Goal: Book appointment/travel/reservation

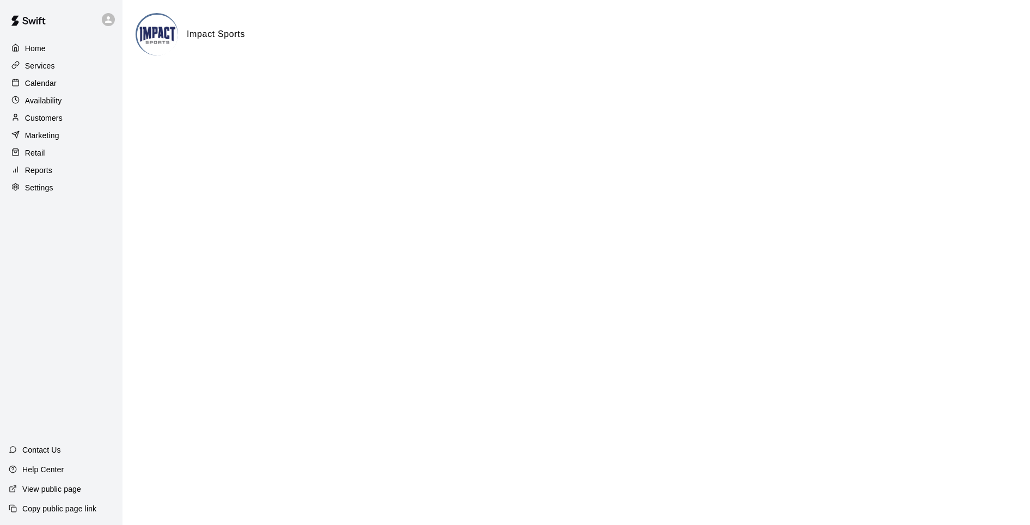
click at [43, 81] on p "Calendar" at bounding box center [41, 83] width 32 height 11
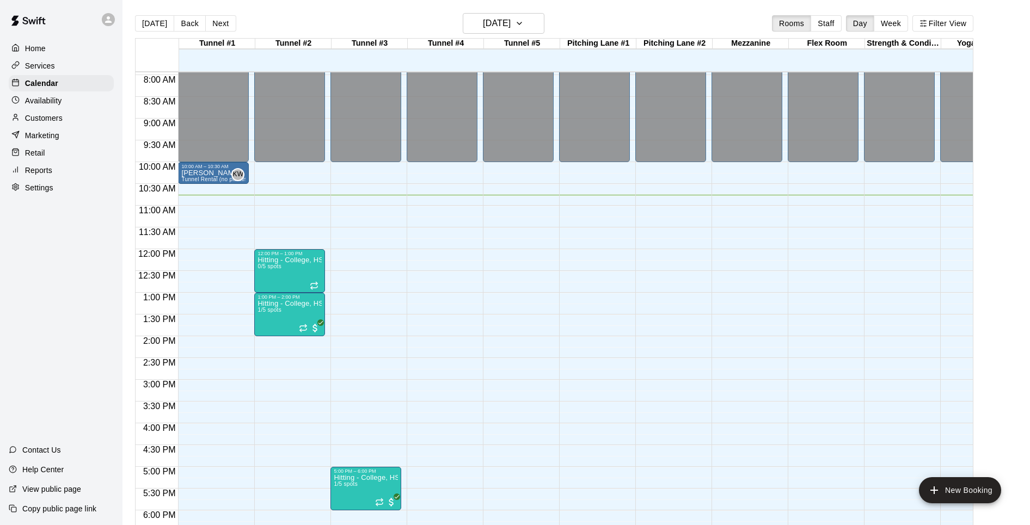
scroll to position [337, 0]
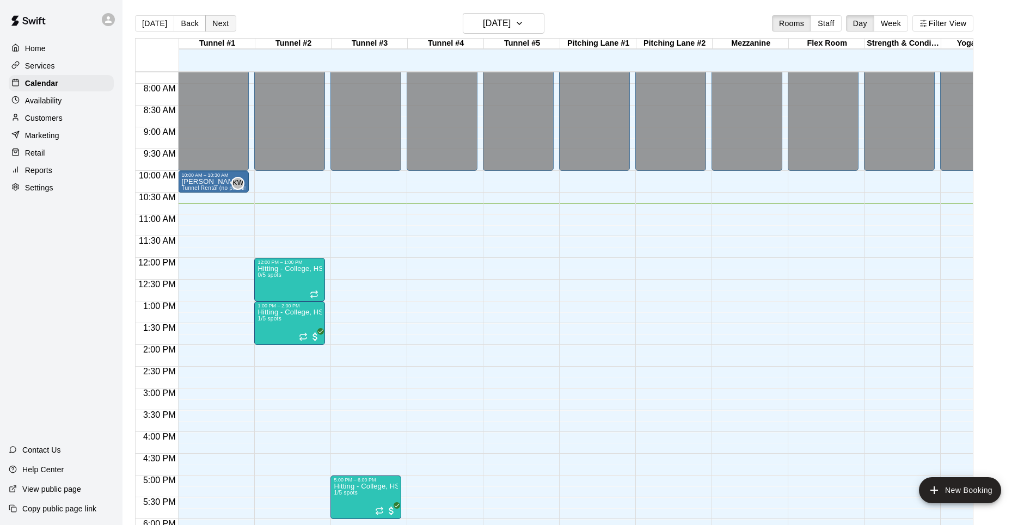
click at [224, 23] on button "Next" at bounding box center [220, 23] width 30 height 16
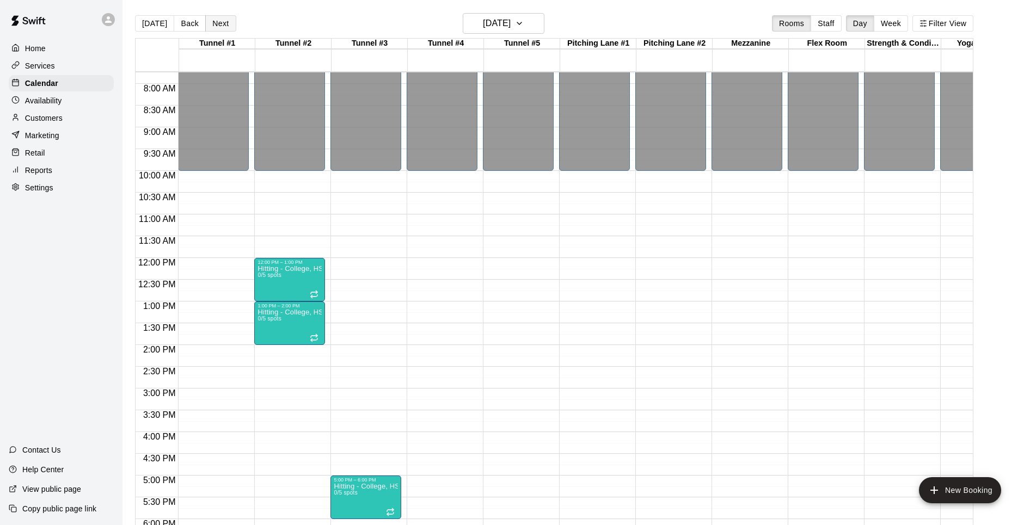
scroll to position [0, 1]
click at [190, 22] on button "Back" at bounding box center [190, 23] width 32 height 16
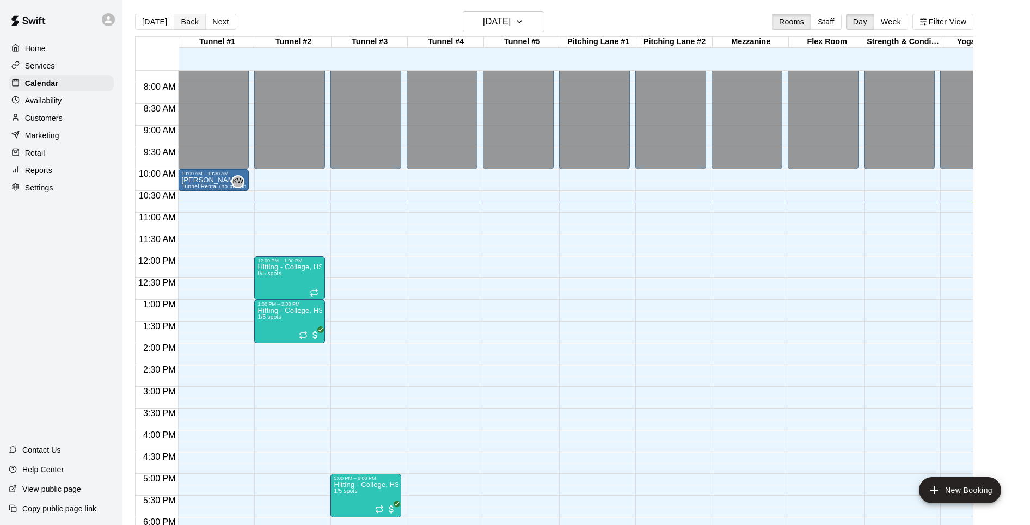
scroll to position [1, 0]
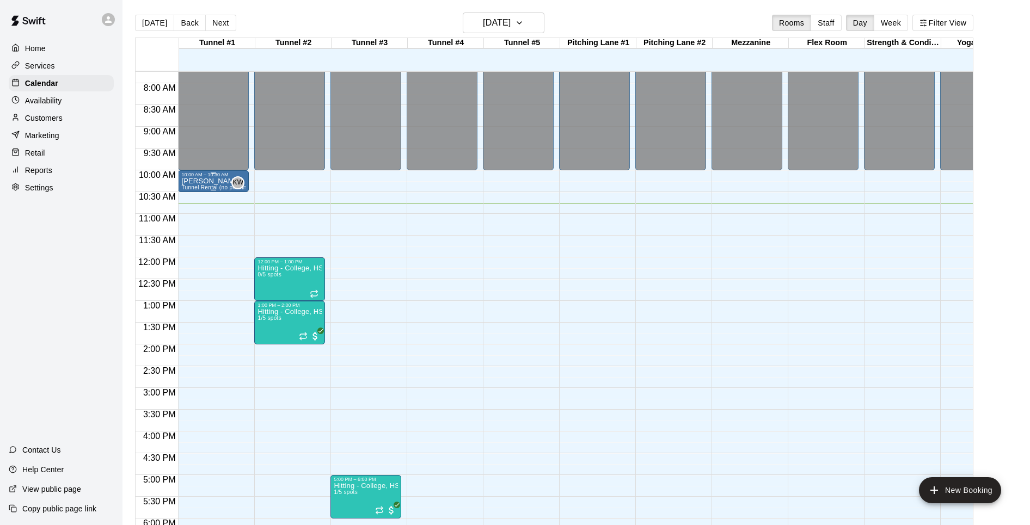
click at [211, 181] on p "[PERSON_NAME]" at bounding box center [213, 181] width 64 height 0
click at [191, 241] on icon "delete" at bounding box center [193, 245] width 8 height 10
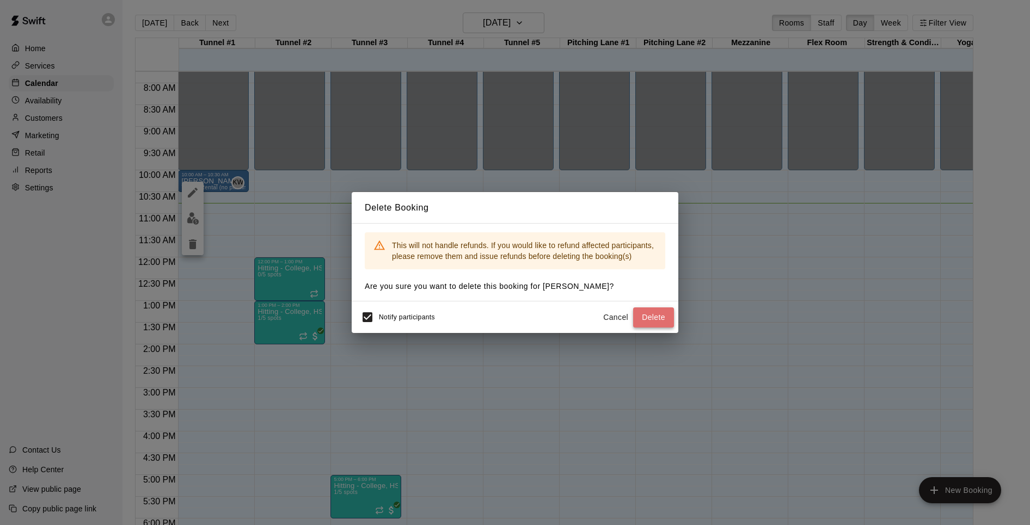
click at [654, 317] on button "Delete" at bounding box center [653, 318] width 41 height 20
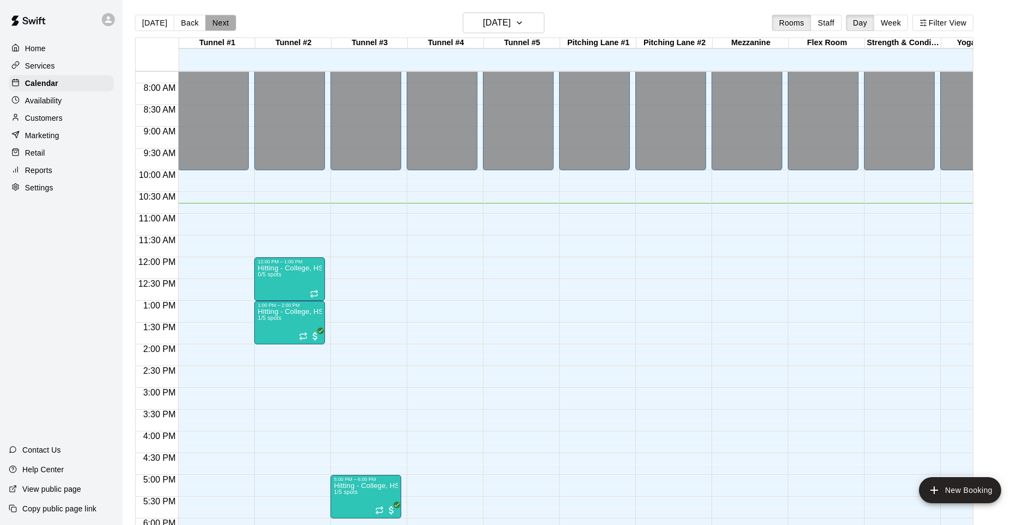
click at [214, 21] on button "Next" at bounding box center [220, 23] width 30 height 16
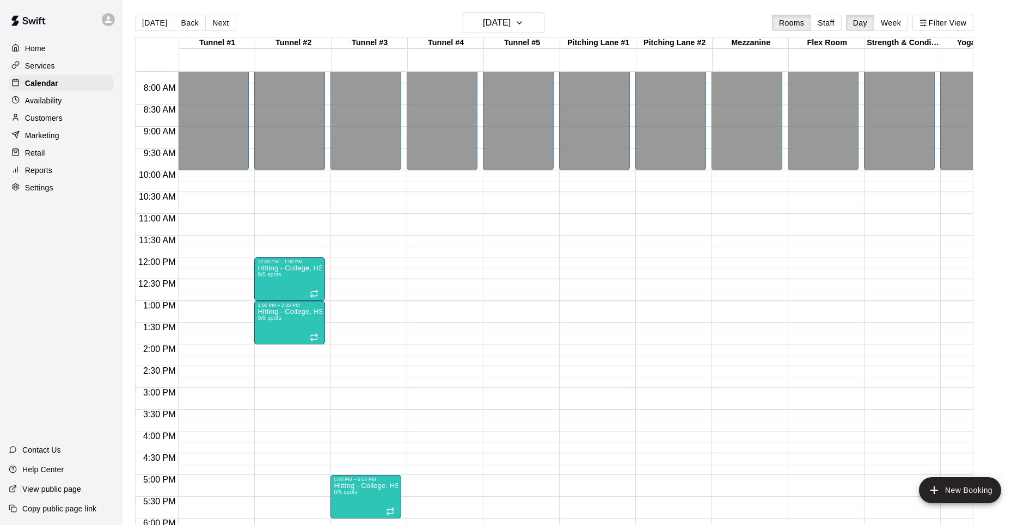
click at [198, 176] on div "12:00 AM – 10:00 AM Closed 9:00 PM – 11:59 PM Closed" at bounding box center [213, 257] width 71 height 1045
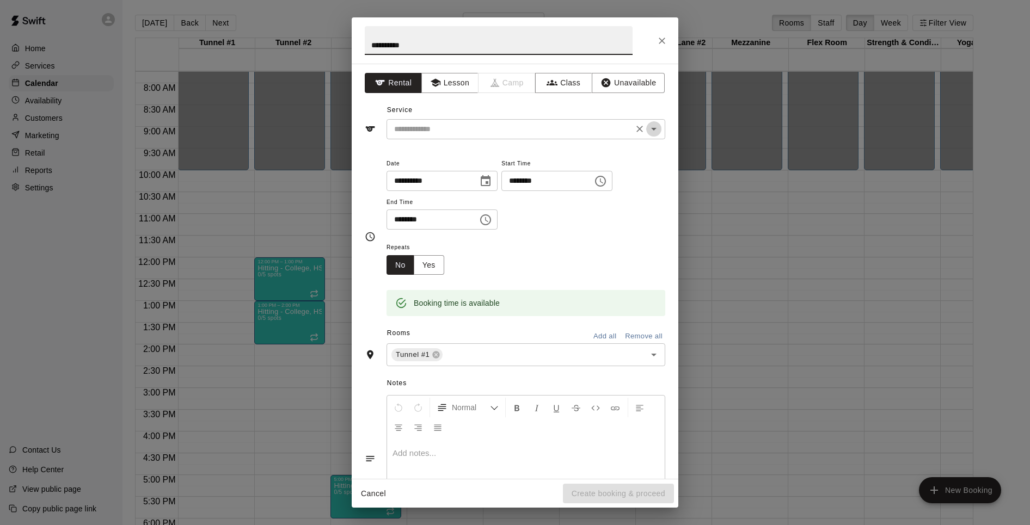
click at [656, 131] on icon "Open" at bounding box center [653, 129] width 13 height 13
type input "**********"
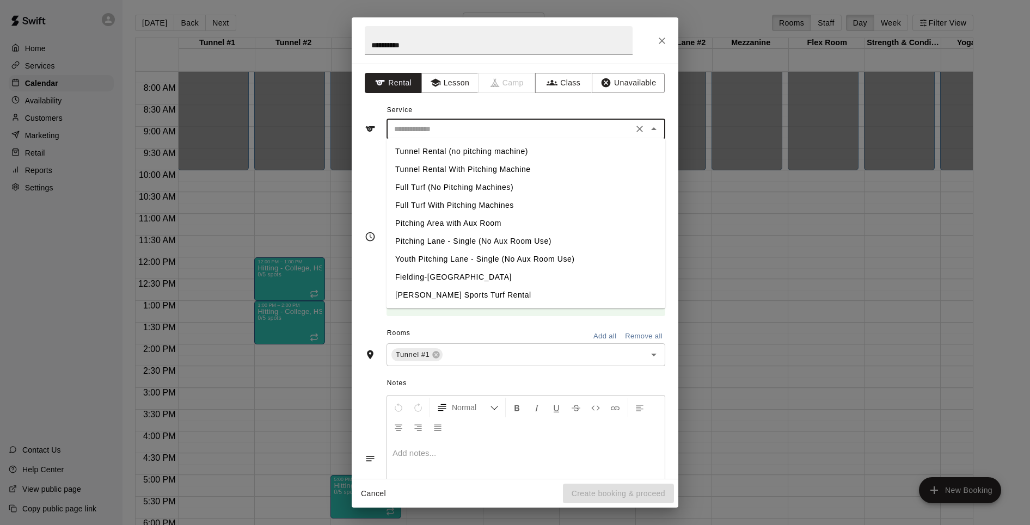
click at [439, 149] on li "Tunnel Rental (no pitching machine)" at bounding box center [526, 152] width 279 height 18
type input "**********"
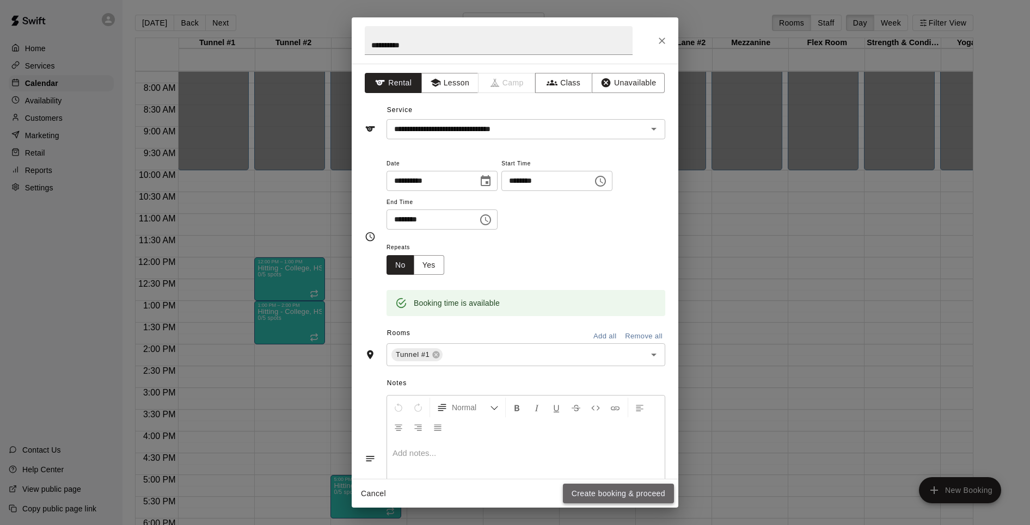
click at [610, 493] on button "Create booking & proceed" at bounding box center [618, 494] width 111 height 20
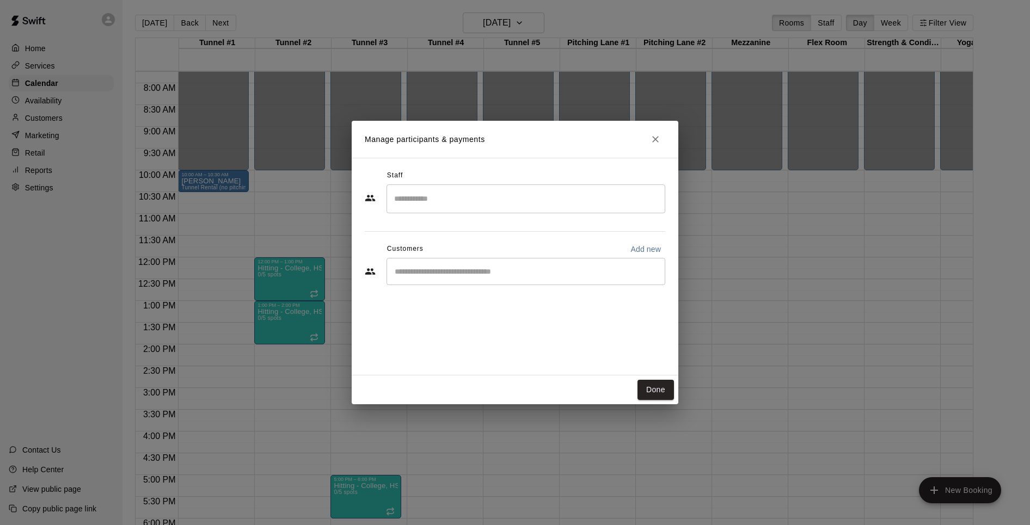
click at [458, 195] on input "Search staff" at bounding box center [526, 198] width 269 height 19
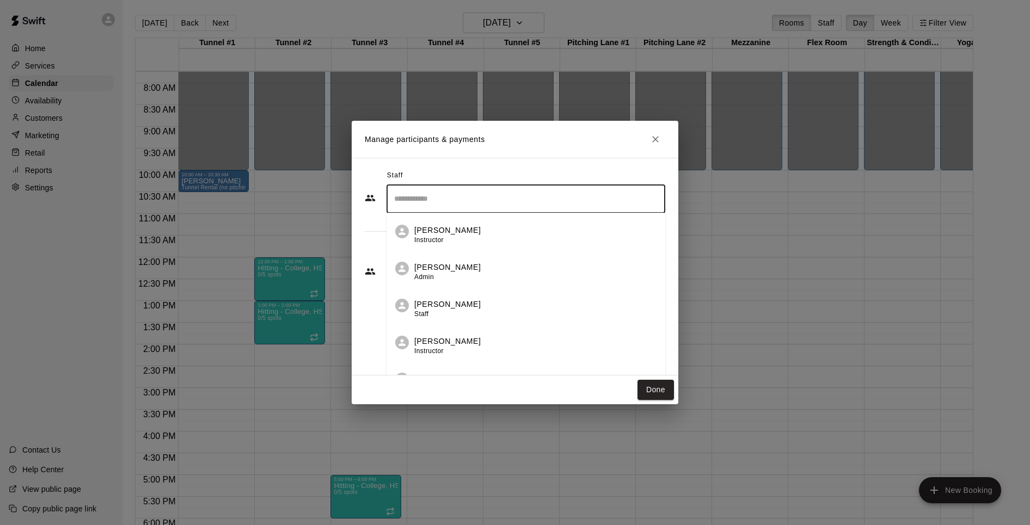
click at [431, 266] on p "[PERSON_NAME]" at bounding box center [447, 267] width 66 height 11
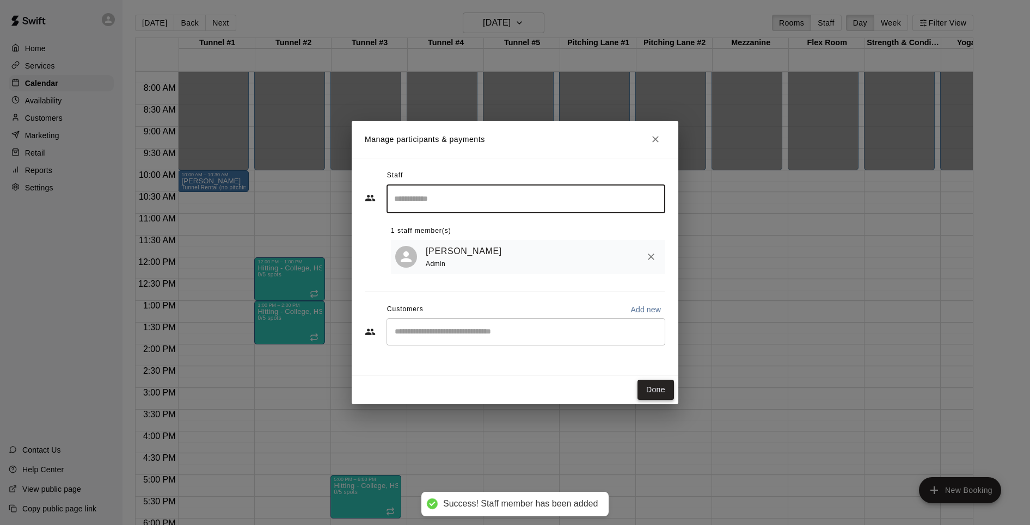
click at [655, 392] on button "Done" at bounding box center [656, 390] width 36 height 20
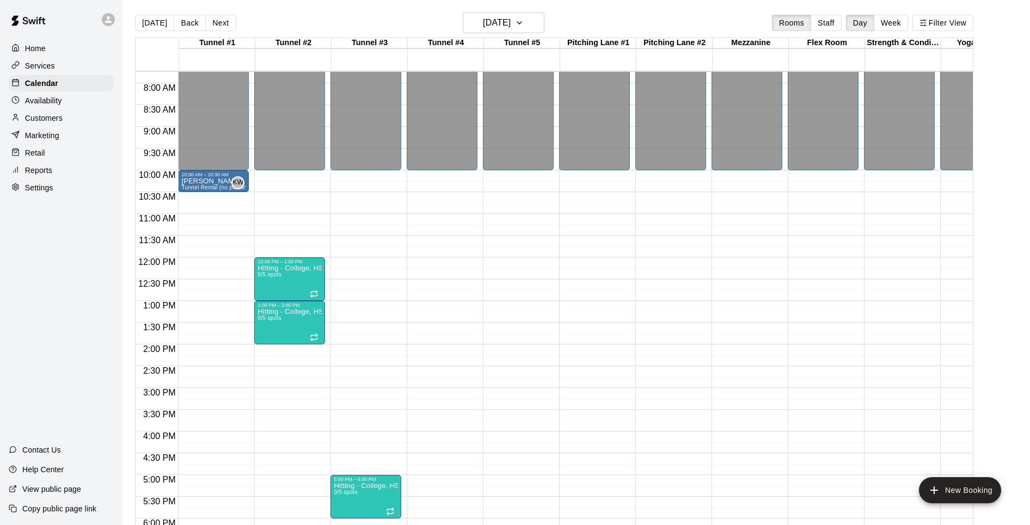
click at [190, 218] on div "12:00 AM – 10:00 AM Closed 10:00 AM – 10:30 AM [PERSON_NAME] Tunnel Rental (no …" at bounding box center [213, 257] width 71 height 1045
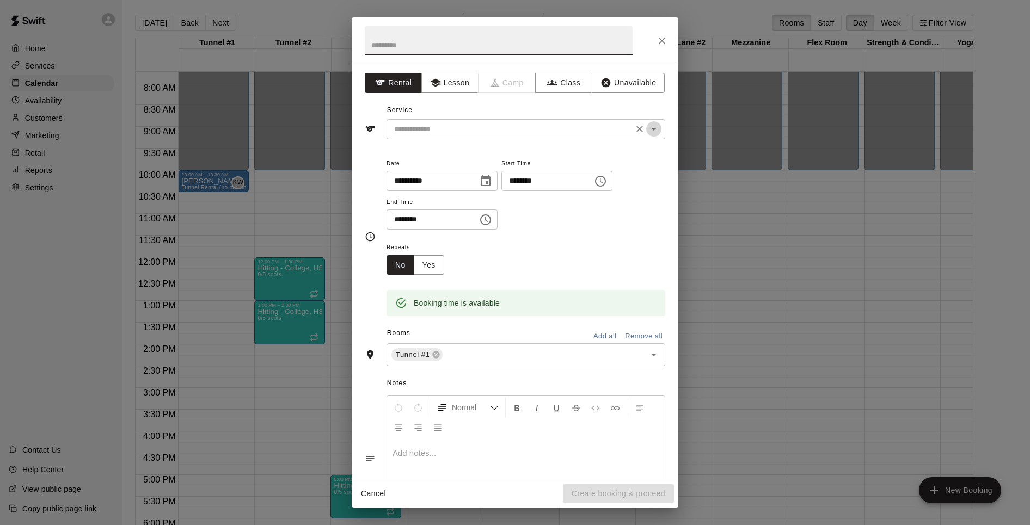
click at [653, 128] on icon "Open" at bounding box center [653, 129] width 5 height 3
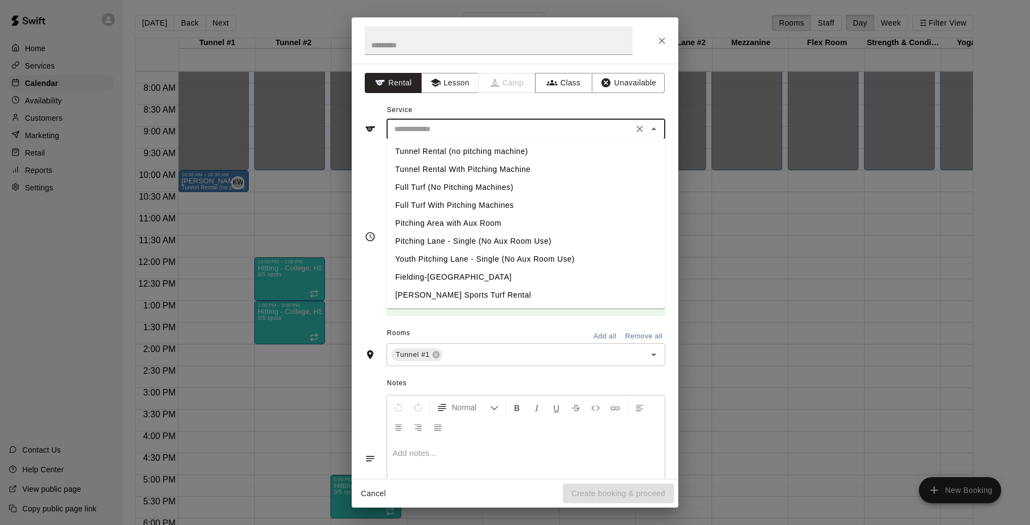
click at [574, 147] on li "Tunnel Rental (no pitching machine)" at bounding box center [526, 152] width 279 height 18
type input "**********"
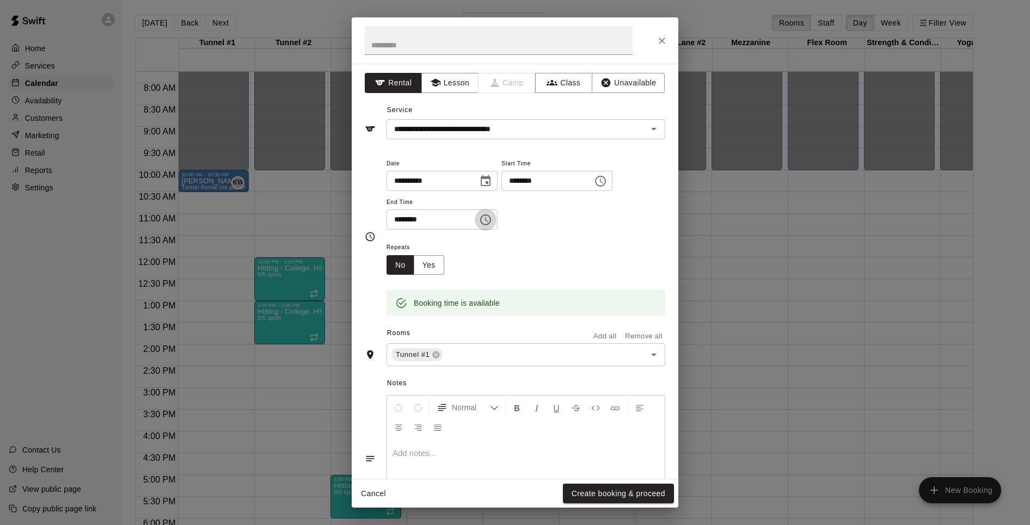
click at [490, 221] on icon "Choose time, selected time is 11:30 AM" at bounding box center [485, 219] width 13 height 13
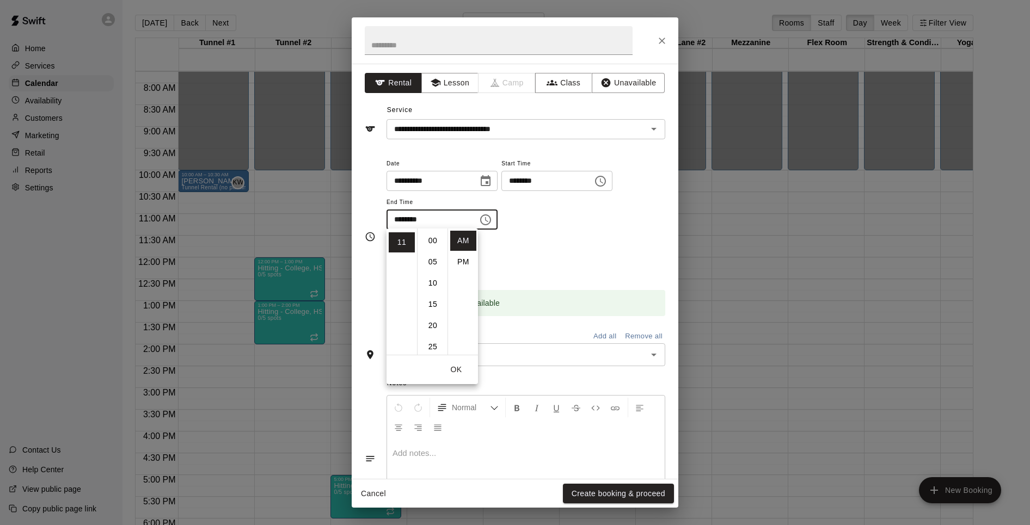
scroll to position [127, 0]
click at [462, 260] on li "PM" at bounding box center [463, 262] width 26 height 20
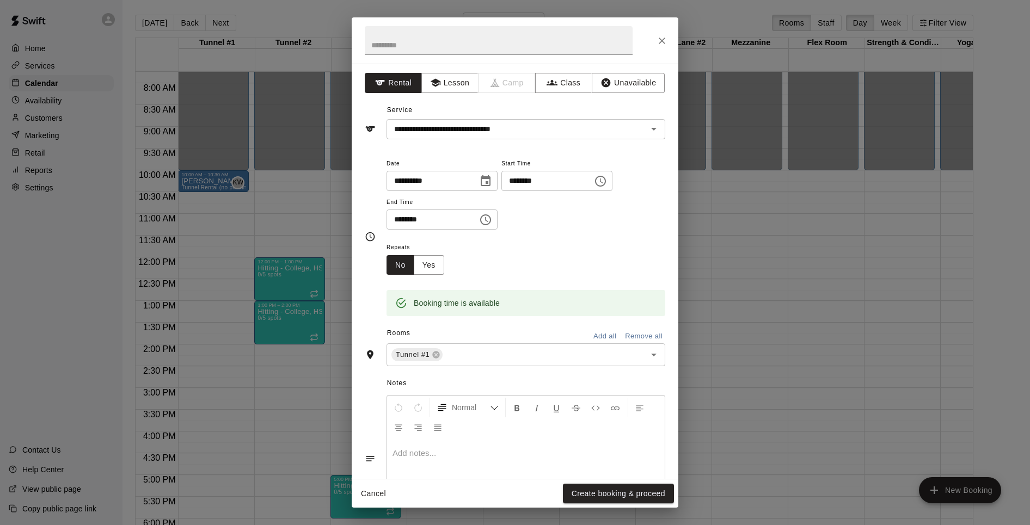
scroll to position [20, 0]
click at [492, 215] on icon "Choose time, selected time is 11:30 PM" at bounding box center [485, 219] width 13 height 13
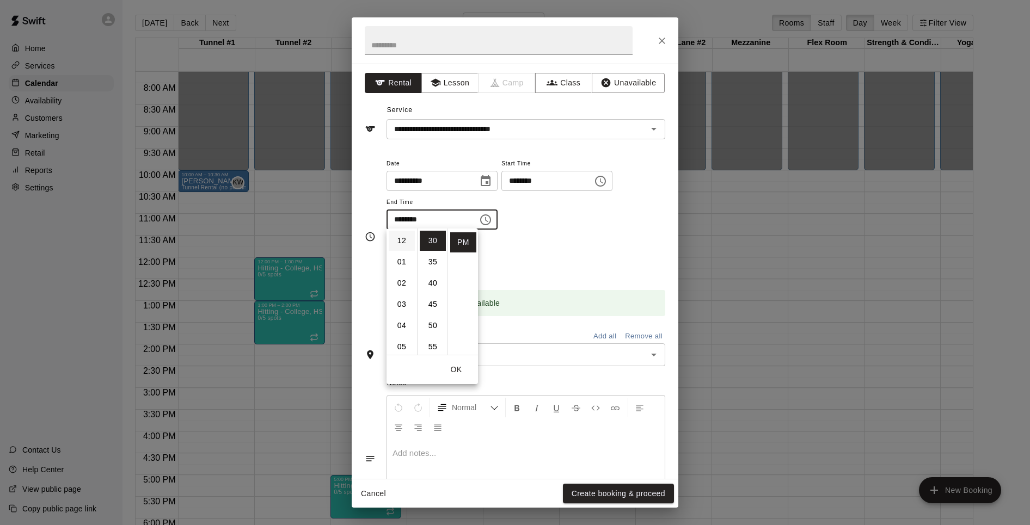
scroll to position [0, 0]
click at [402, 240] on li "12" at bounding box center [402, 241] width 26 height 20
click at [432, 237] on li "00" at bounding box center [433, 241] width 26 height 20
type input "********"
click at [553, 238] on div "**********" at bounding box center [526, 199] width 279 height 84
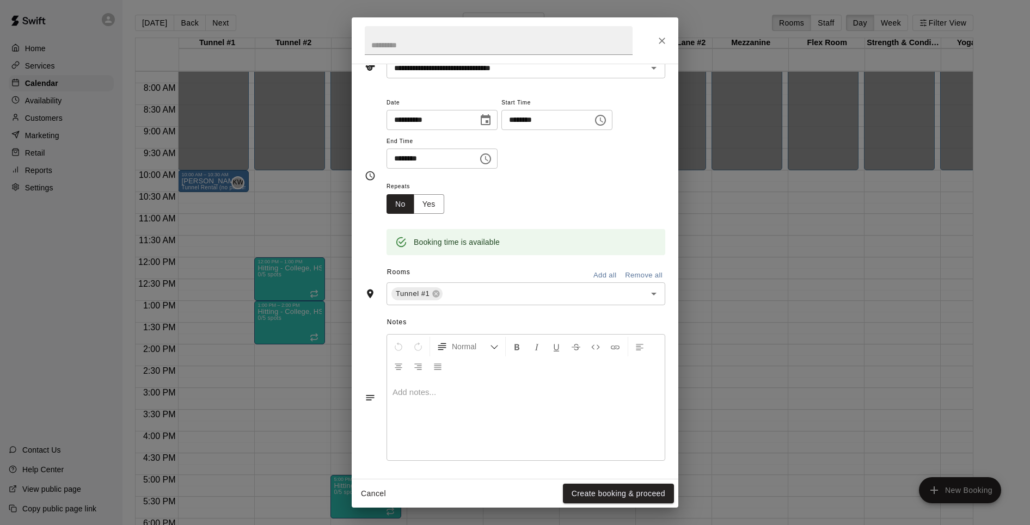
scroll to position [60, 0]
click at [623, 489] on button "Create booking & proceed" at bounding box center [618, 494] width 111 height 20
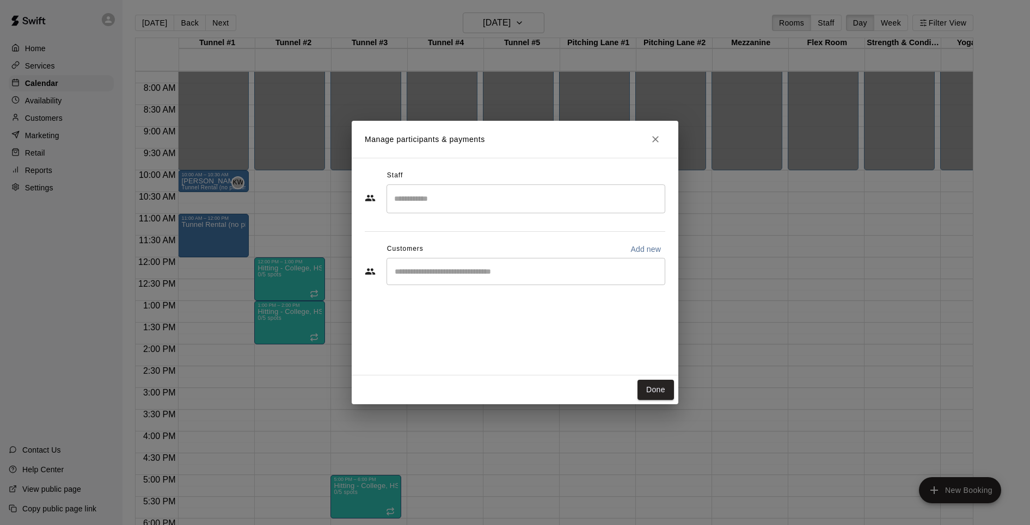
click at [537, 195] on input "Search staff" at bounding box center [526, 198] width 269 height 19
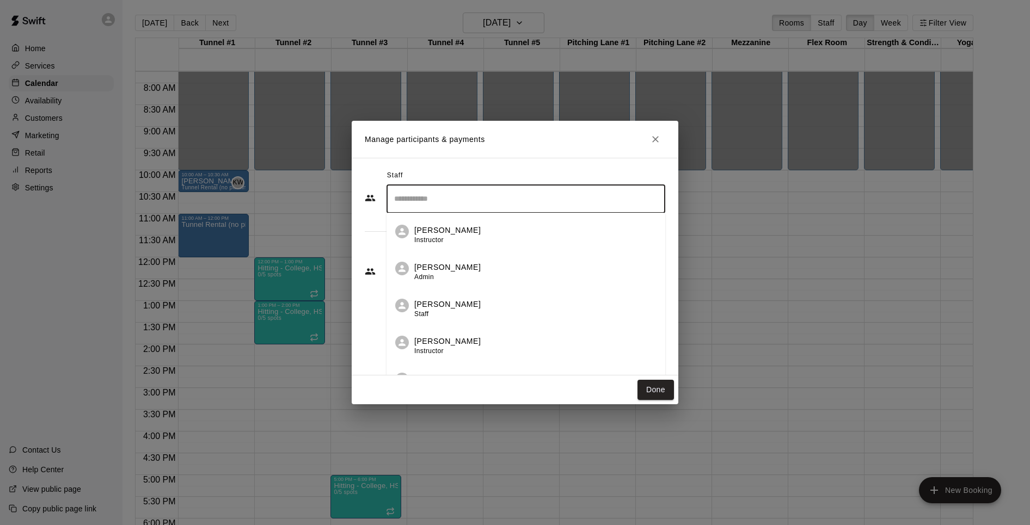
click at [430, 266] on p "[PERSON_NAME]" at bounding box center [447, 267] width 66 height 11
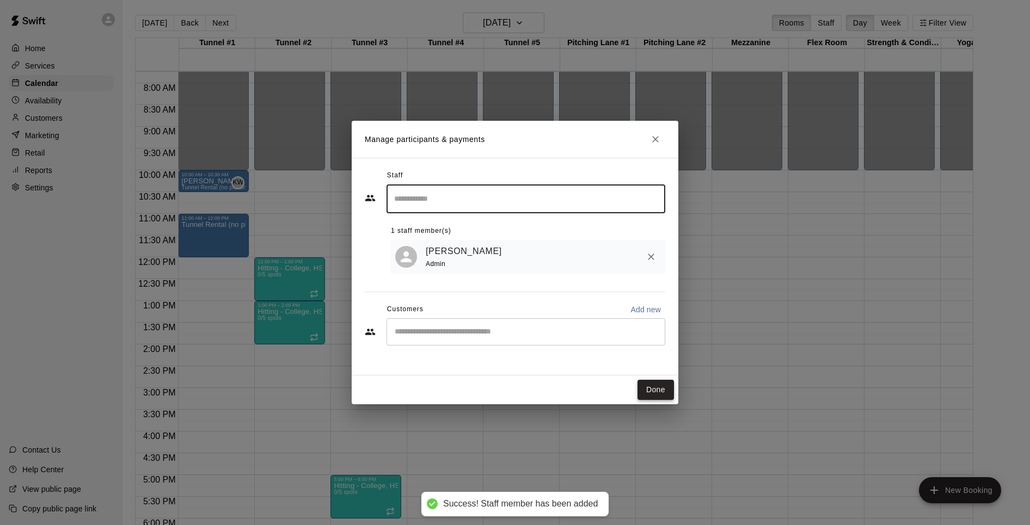
click at [663, 389] on button "Done" at bounding box center [656, 390] width 36 height 20
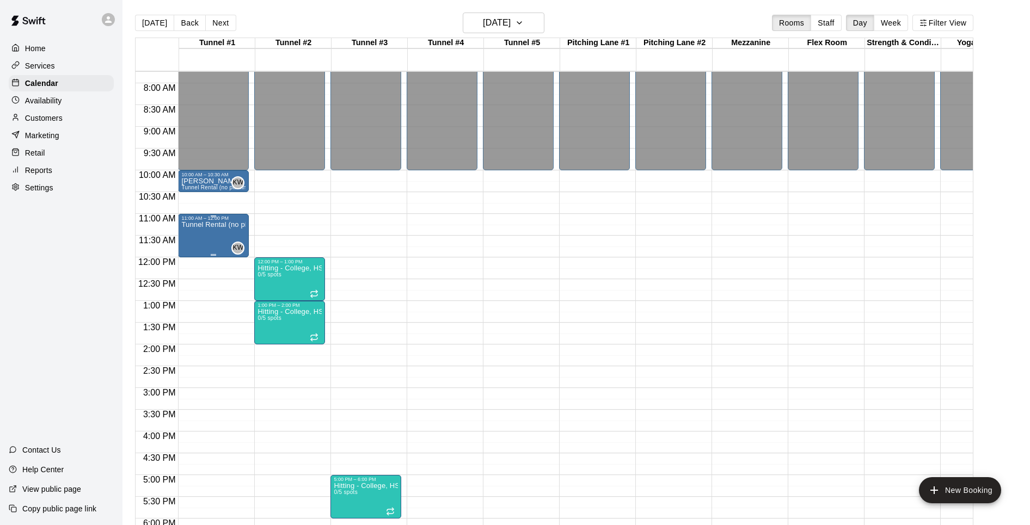
click at [205, 233] on div "Tunnel Rental (no pitching machine)" at bounding box center [213, 483] width 64 height 525
click at [192, 230] on icon "edit" at bounding box center [192, 232] width 13 height 13
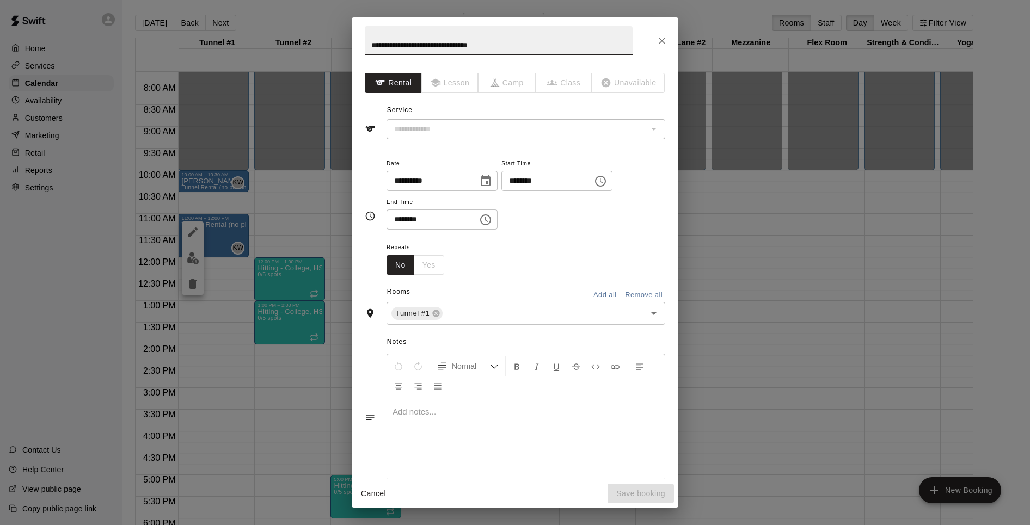
type input "**********"
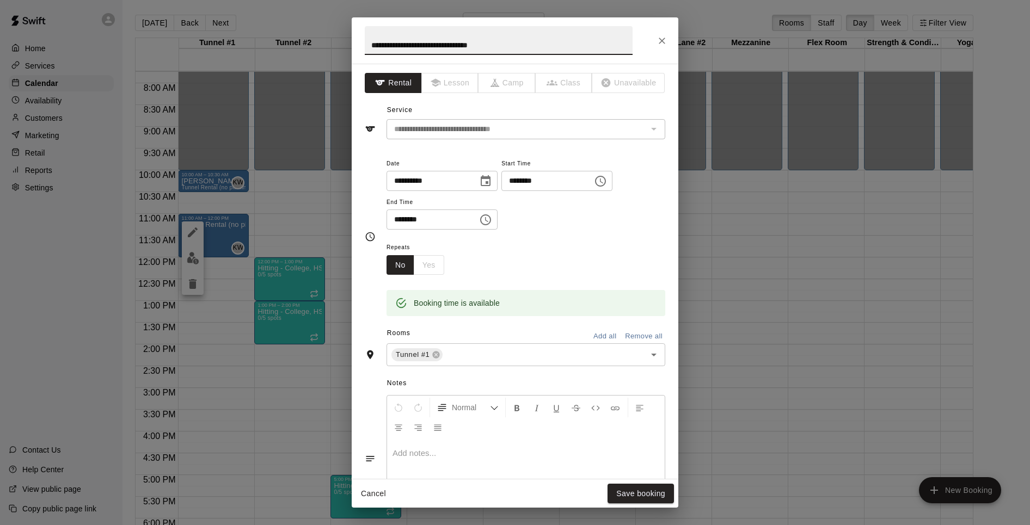
click at [441, 44] on input "**********" at bounding box center [499, 40] width 268 height 29
drag, startPoint x: 482, startPoint y: 45, endPoint x: 560, endPoint y: 52, distance: 78.2
click at [560, 52] on input "**********" at bounding box center [499, 40] width 268 height 29
drag, startPoint x: 439, startPoint y: 45, endPoint x: 335, endPoint y: 33, distance: 104.1
click at [335, 33] on div "**********" at bounding box center [515, 262] width 1030 height 525
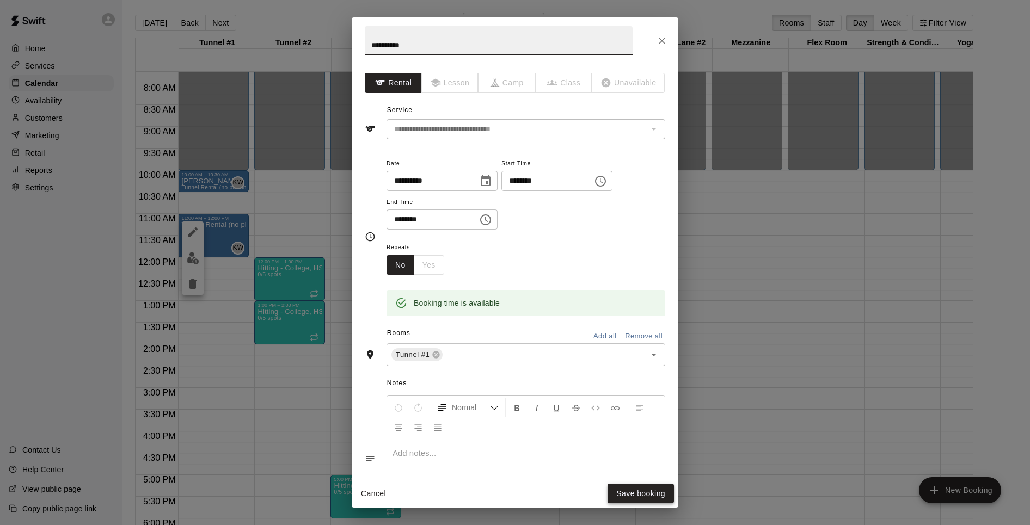
type input "**********"
click at [650, 494] on button "Save booking" at bounding box center [641, 494] width 66 height 20
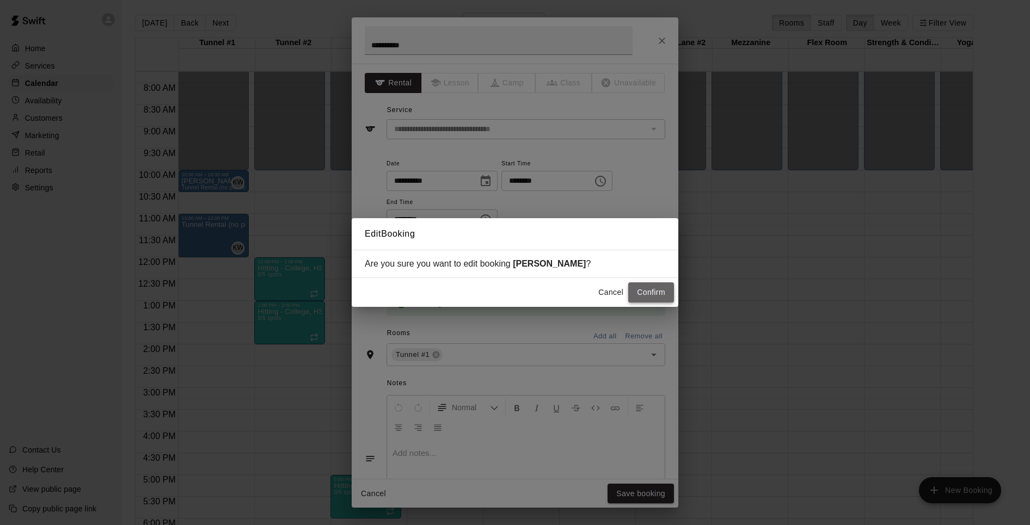
click at [653, 293] on button "Confirm" at bounding box center [651, 293] width 46 height 20
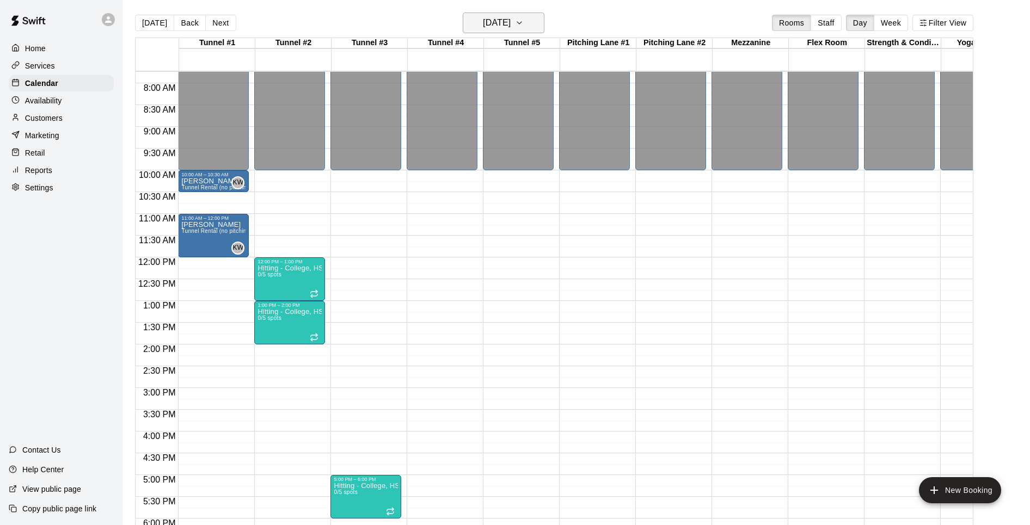
click at [524, 19] on icon "button" at bounding box center [519, 22] width 9 height 13
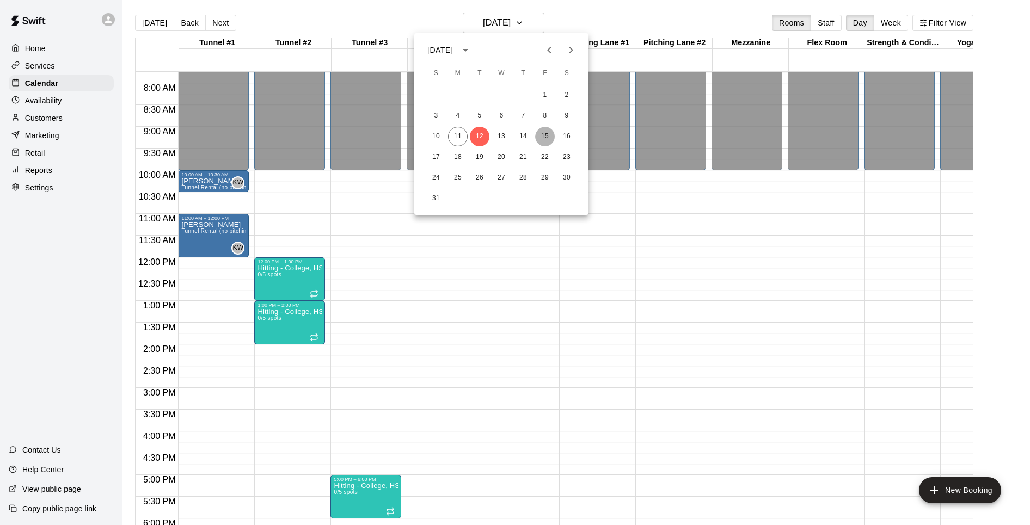
click at [546, 137] on button "15" at bounding box center [545, 137] width 20 height 20
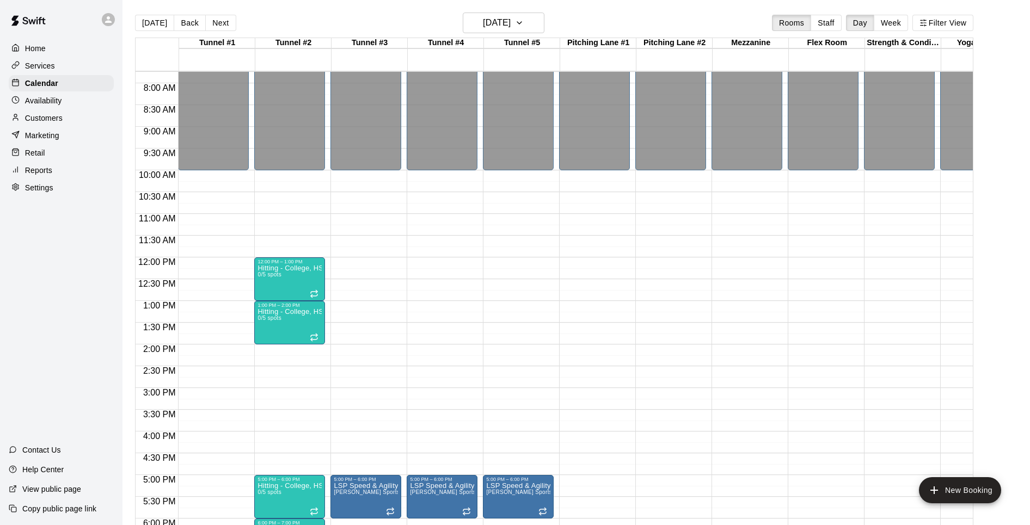
click at [195, 217] on div "12:00 AM – 10:00 AM Closed 9:00 PM – 11:59 PM Closed" at bounding box center [213, 257] width 71 height 1045
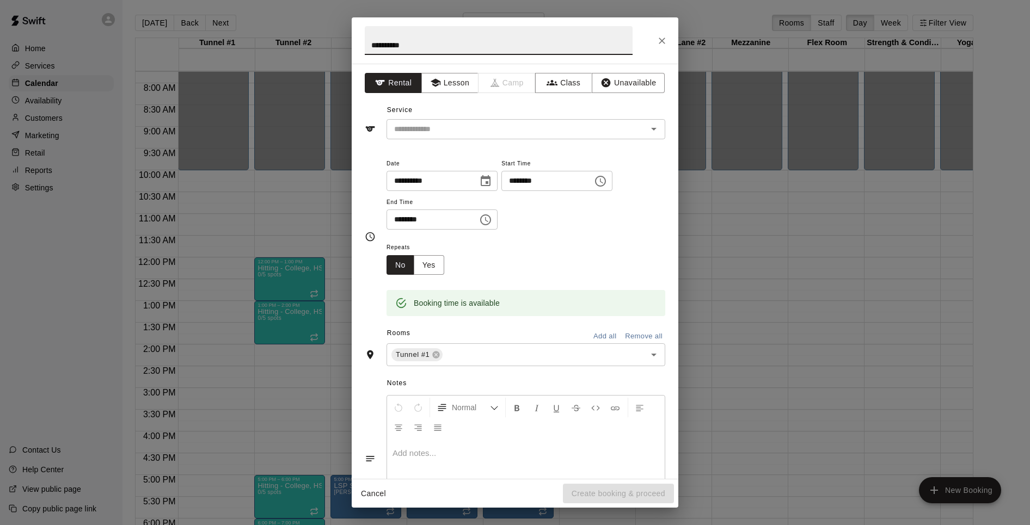
type input "**********"
click at [490, 217] on icon "Choose time, selected time is 11:30 AM" at bounding box center [485, 219] width 13 height 13
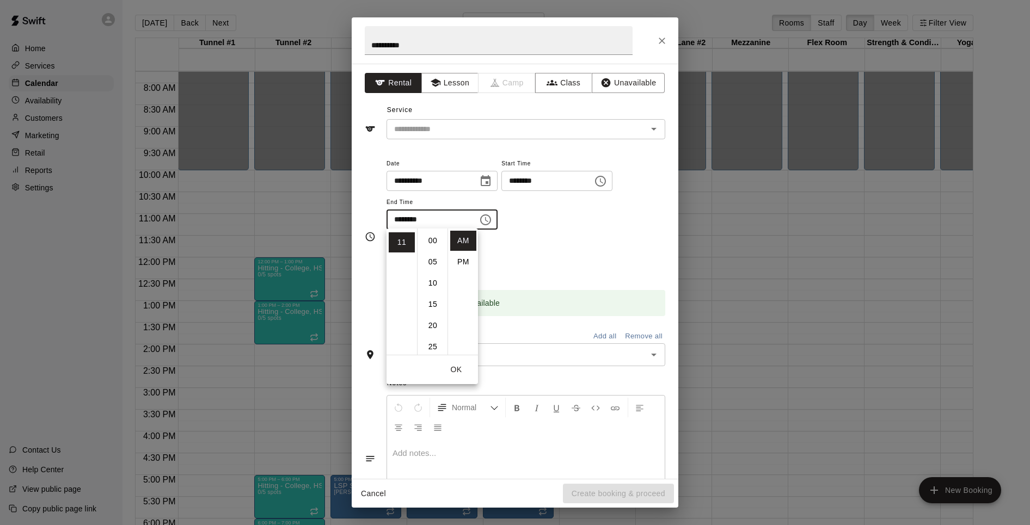
scroll to position [127, 0]
click at [464, 261] on li "PM" at bounding box center [463, 262] width 26 height 20
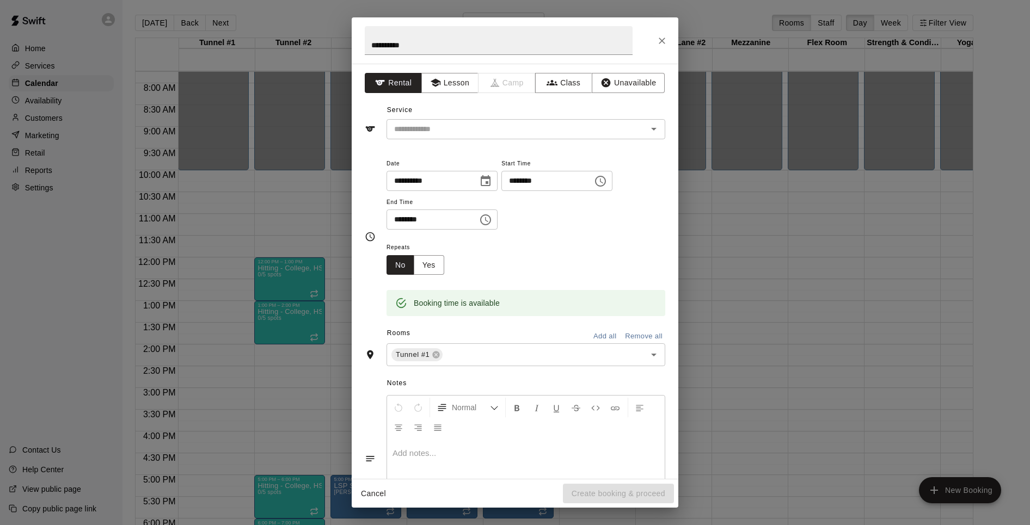
scroll to position [20, 0]
click at [492, 216] on icon "Choose time, selected time is 11:30 PM" at bounding box center [485, 219] width 13 height 13
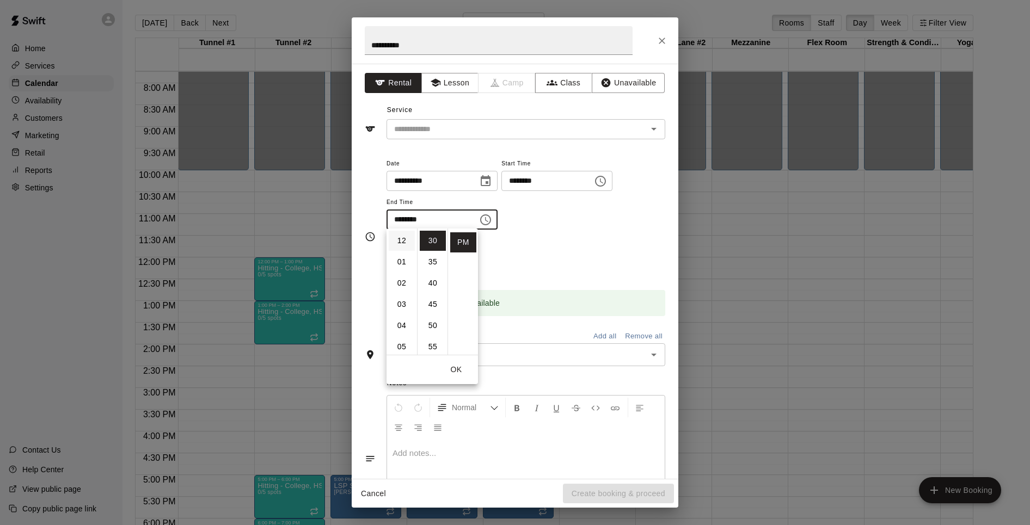
scroll to position [0, 0]
click at [399, 236] on li "12" at bounding box center [402, 241] width 26 height 20
click at [435, 241] on li "00" at bounding box center [433, 241] width 26 height 20
type input "********"
click at [455, 368] on button "OK" at bounding box center [456, 370] width 35 height 20
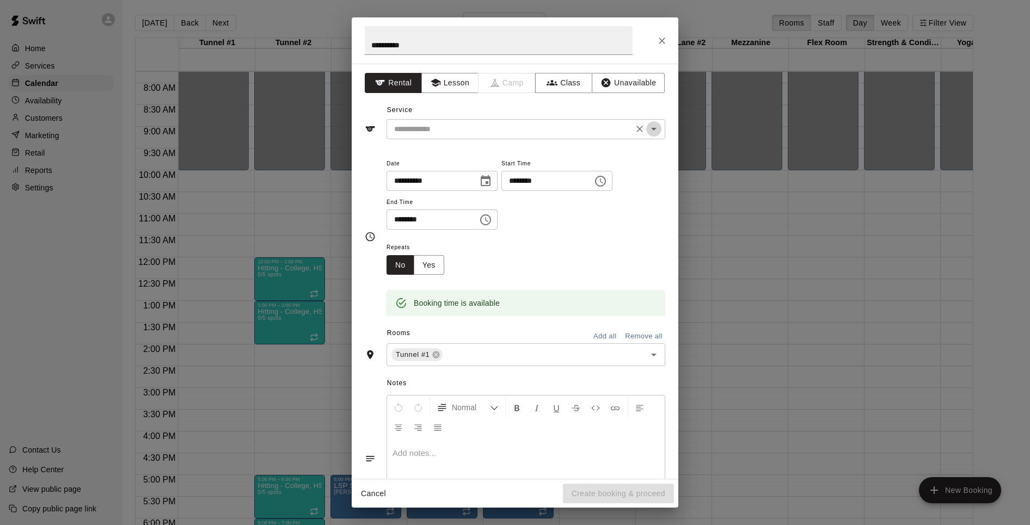
click at [657, 126] on icon "Open" at bounding box center [653, 129] width 13 height 13
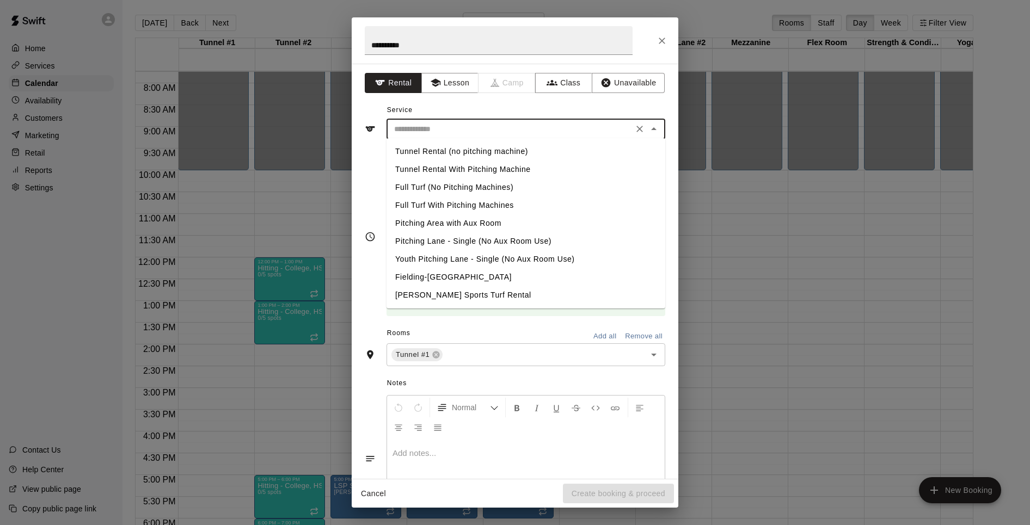
click at [507, 149] on li "Tunnel Rental (no pitching machine)" at bounding box center [526, 152] width 279 height 18
type input "**********"
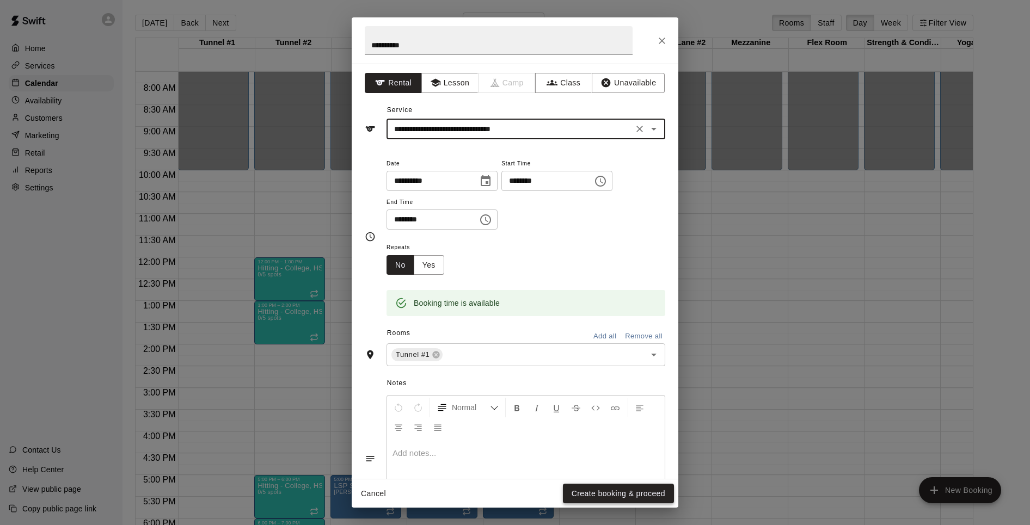
click at [625, 492] on button "Create booking & proceed" at bounding box center [618, 494] width 111 height 20
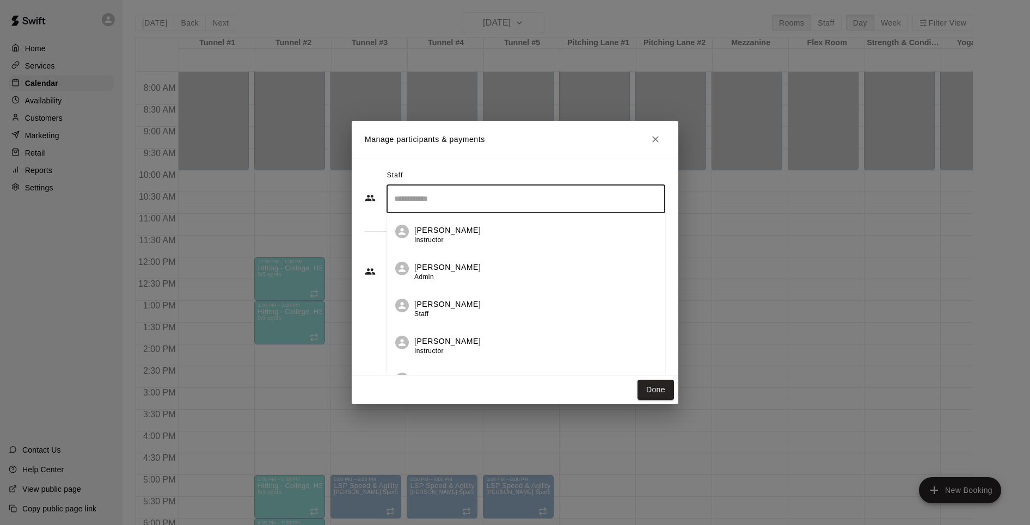
click at [551, 194] on input "Search staff" at bounding box center [526, 198] width 269 height 19
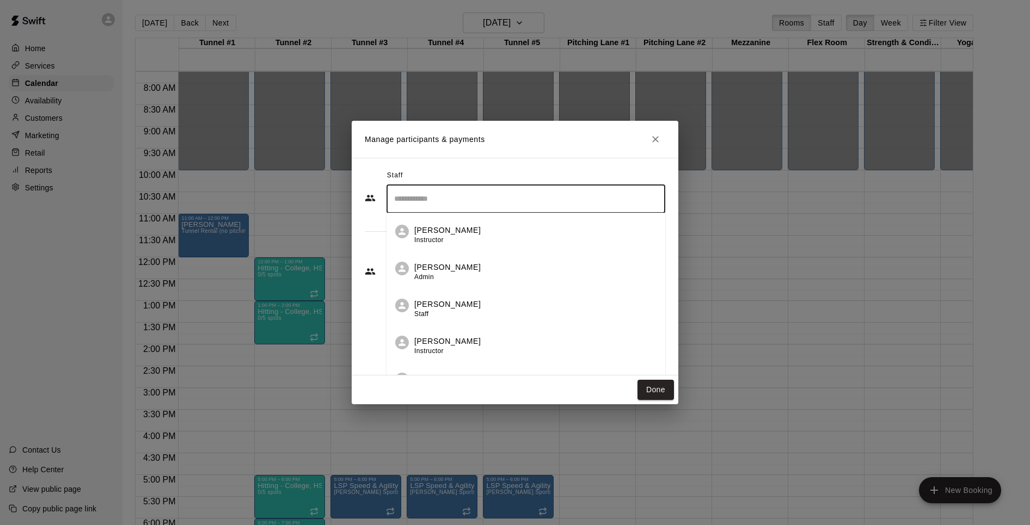
click at [427, 269] on p "[PERSON_NAME]" at bounding box center [447, 267] width 66 height 11
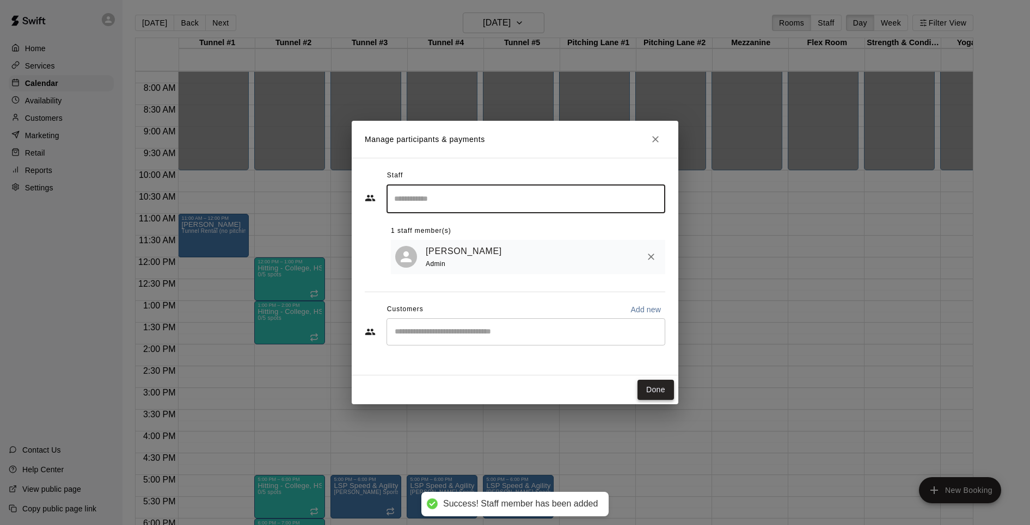
click at [657, 390] on button "Done" at bounding box center [656, 390] width 36 height 20
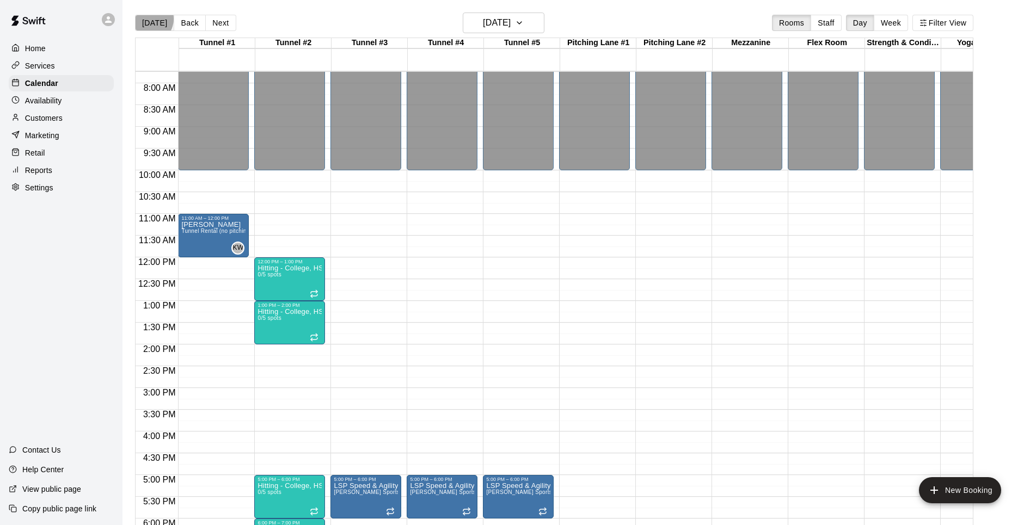
click at [149, 19] on button "[DATE]" at bounding box center [154, 23] width 39 height 16
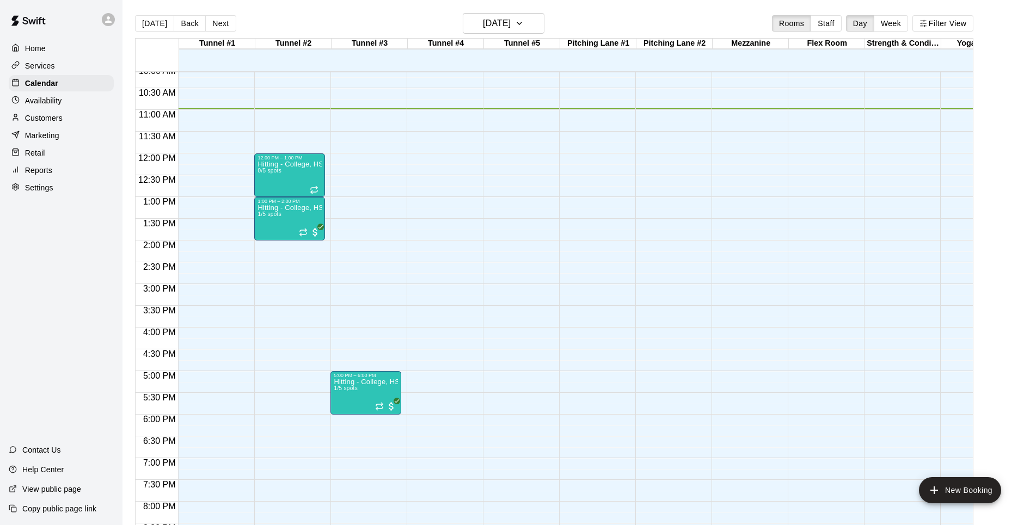
scroll to position [435, 0]
